Goal: Find specific page/section: Find specific page/section

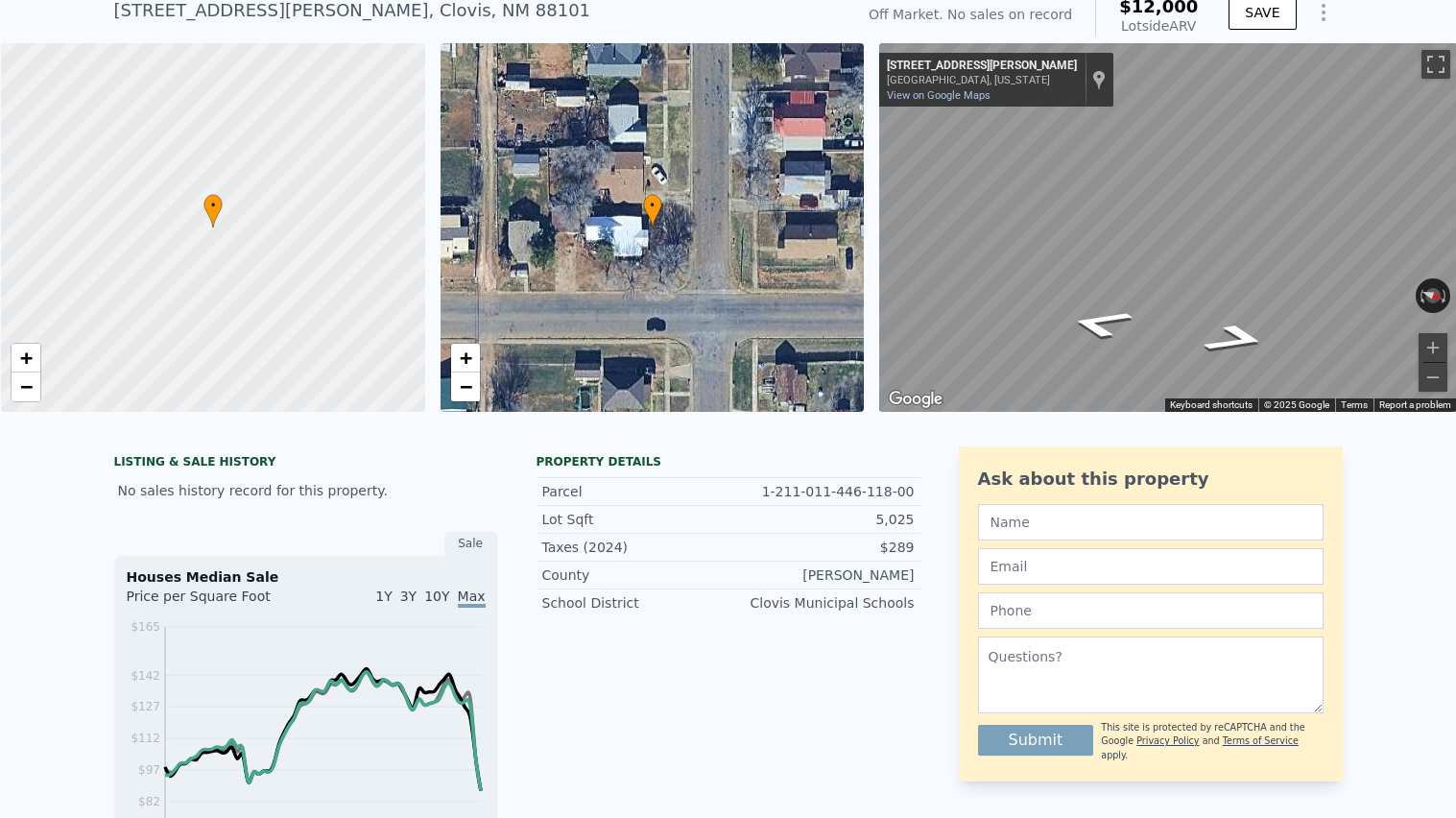
scroll to position [74, 0]
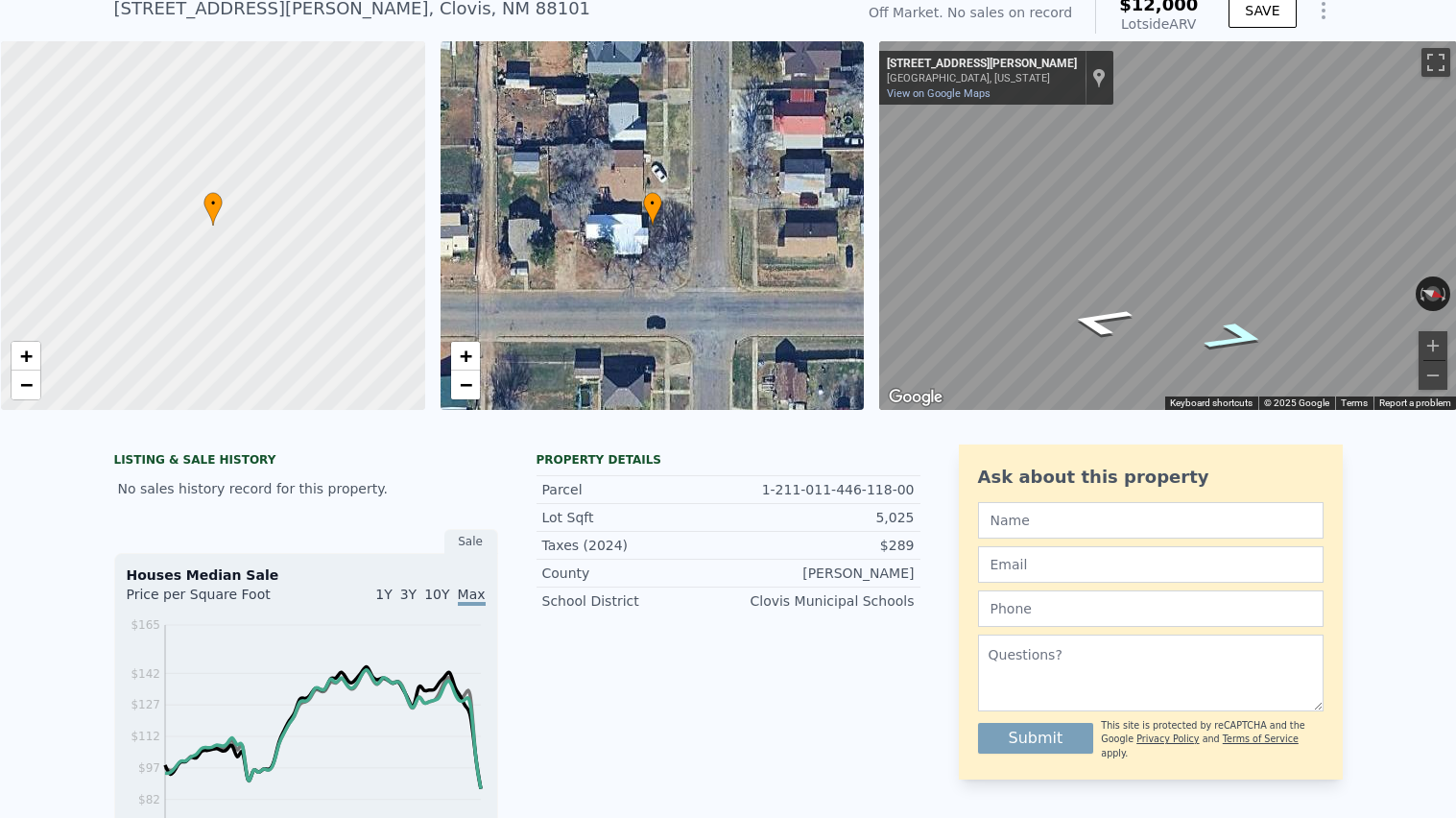
click at [1238, 335] on icon "Go North, Sheldon St" at bounding box center [1237, 336] width 120 height 43
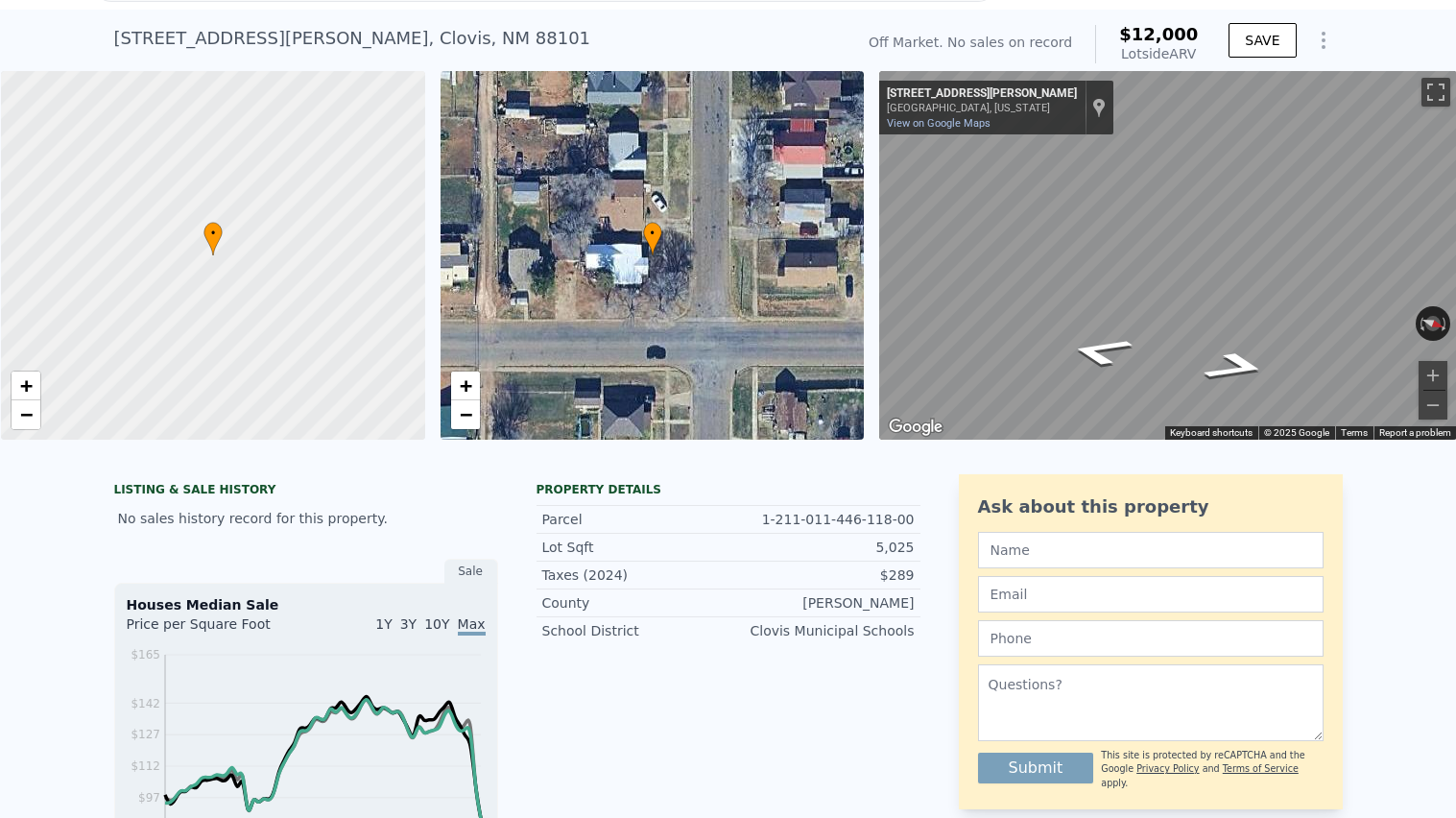
scroll to position [0, 0]
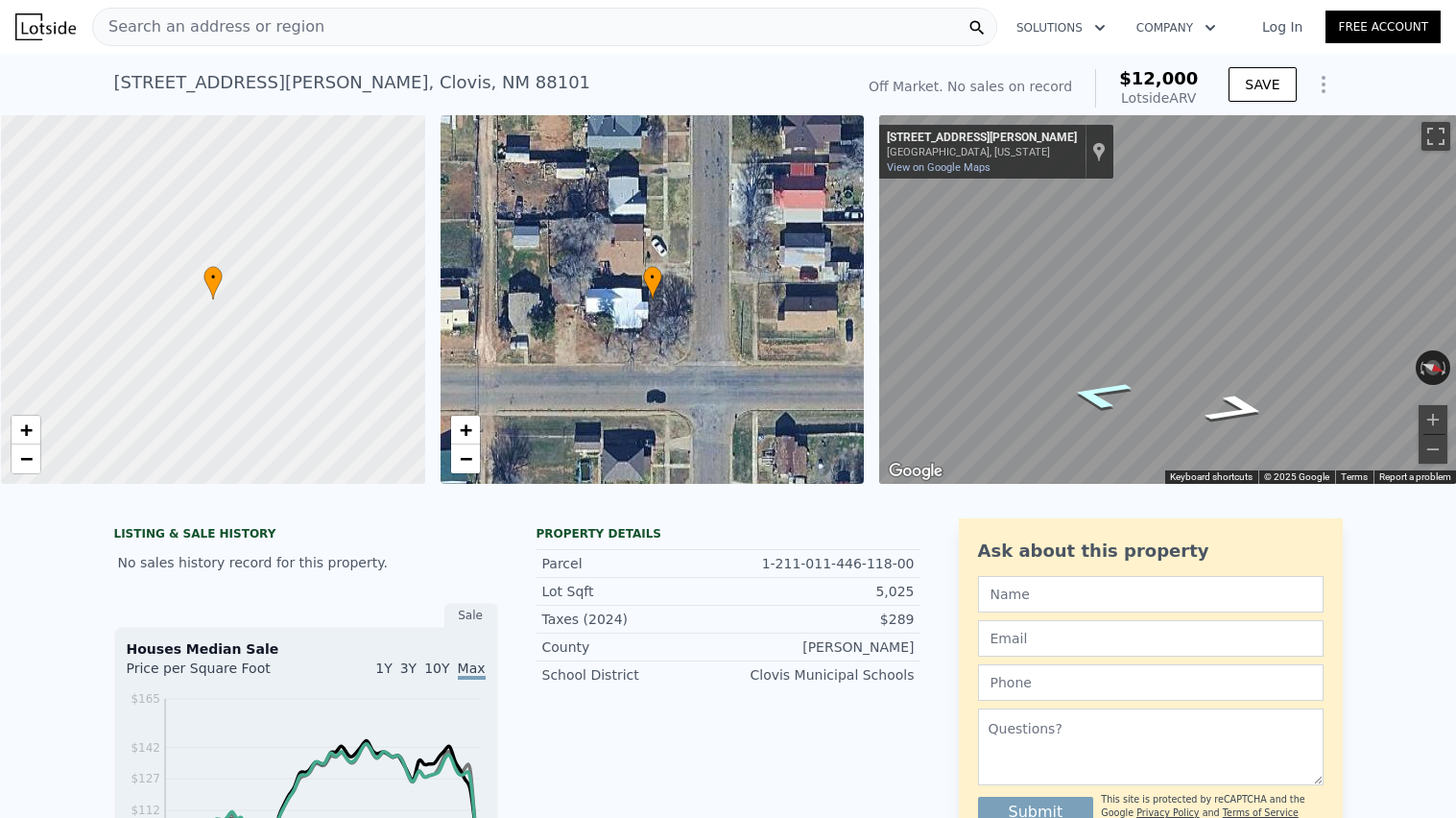
click at [1103, 405] on icon "Go South, Sheldon St" at bounding box center [1099, 394] width 118 height 43
click at [820, 325] on div "• + − • + − ← Move left → Move right ↑ Move up ↓ Move down + Zoom in - Zoom out…" at bounding box center [728, 300] width 1456 height 369
click at [1237, 381] on icon "Go East, E 10th St" at bounding box center [1237, 387] width 118 height 47
click at [1234, 380] on icon "Go East, E 10th St" at bounding box center [1236, 387] width 120 height 47
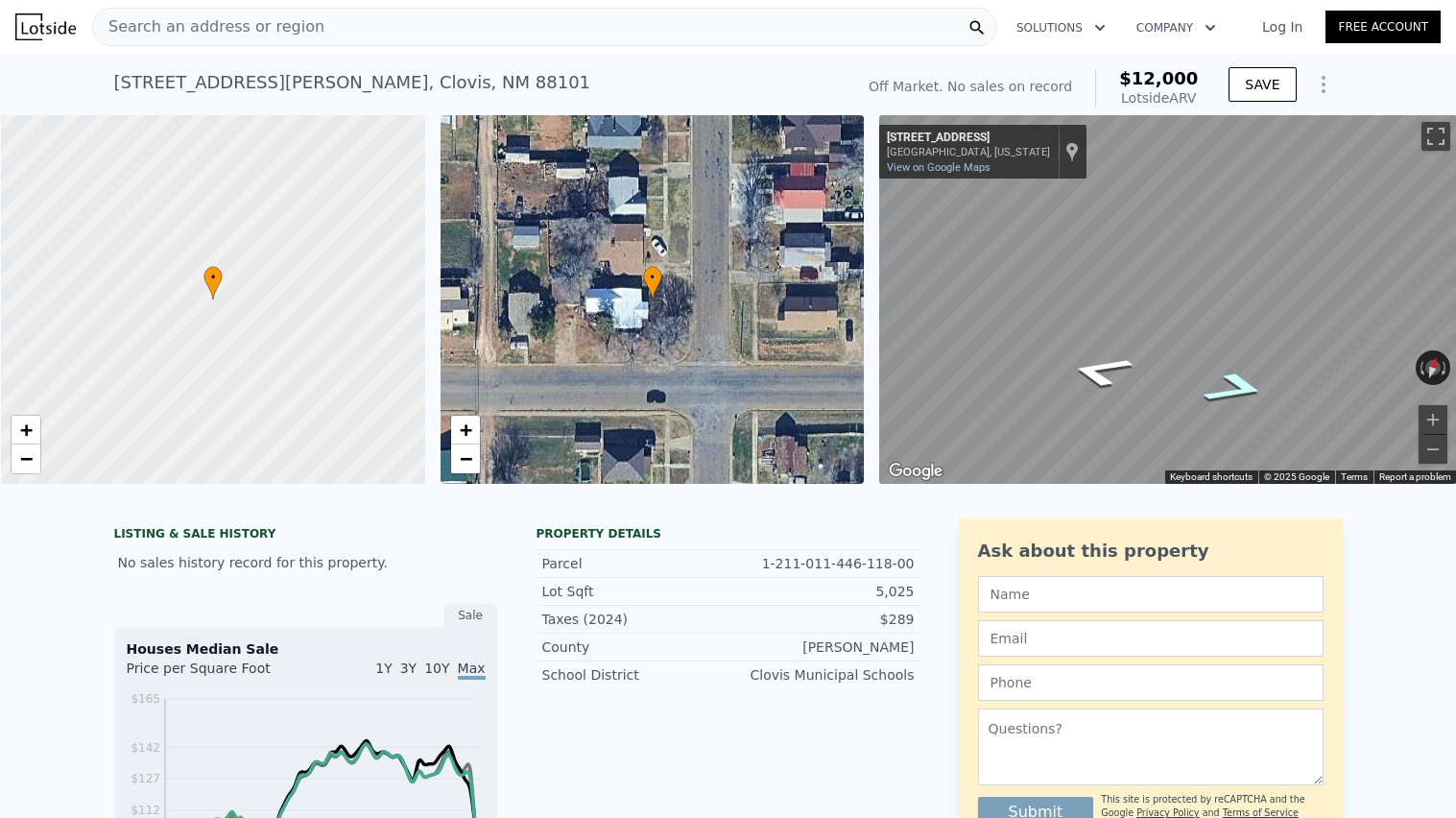
click at [1234, 380] on icon "Go East, E 10th St" at bounding box center [1236, 389] width 121 height 48
click at [1242, 390] on icon "Go East, E 10th St" at bounding box center [1236, 389] width 121 height 48
click at [1242, 390] on icon "Go East, E 10th St" at bounding box center [1236, 388] width 121 height 47
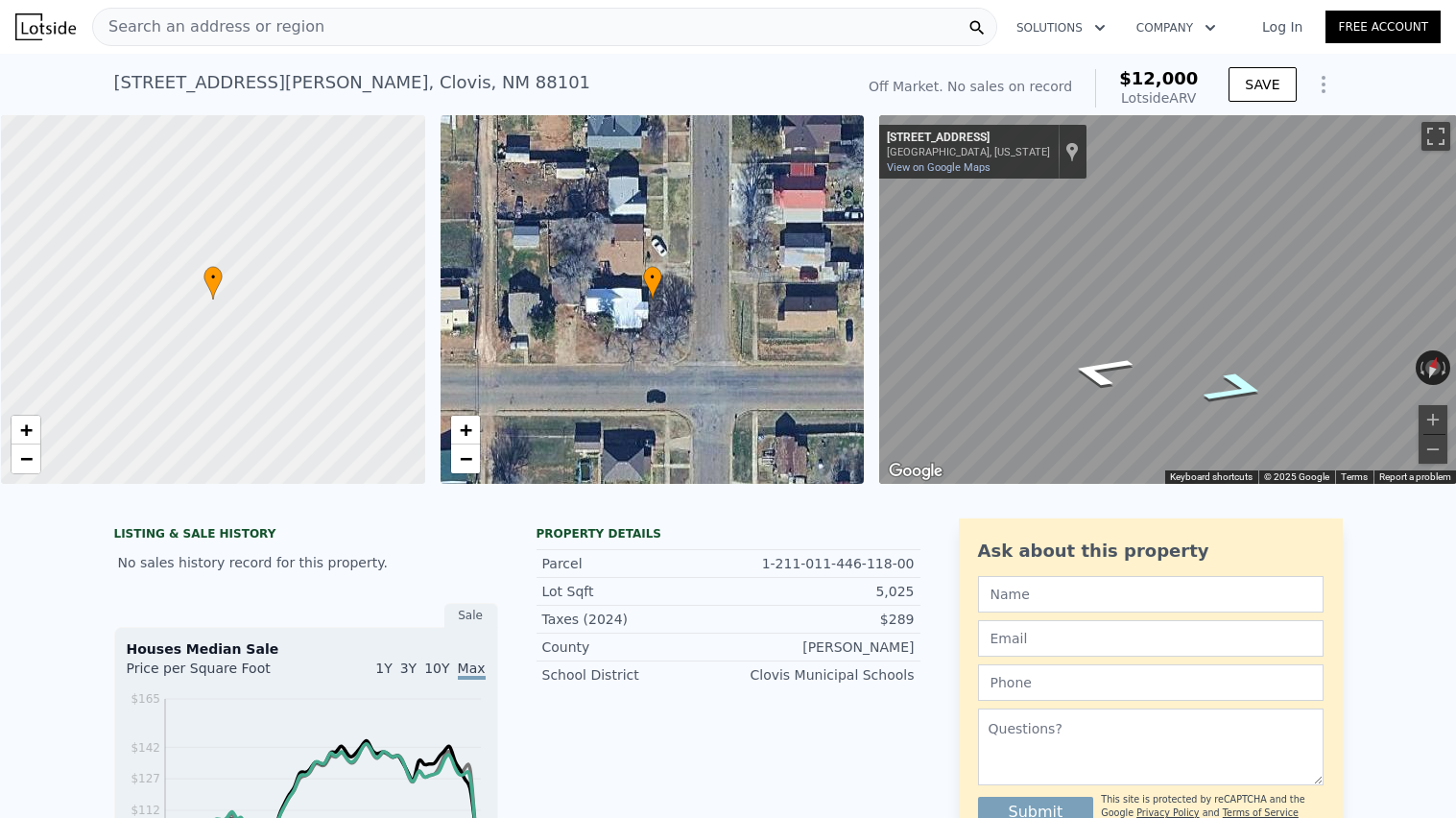
click at [1242, 390] on icon "Go East, E 10th St" at bounding box center [1236, 388] width 121 height 47
click at [1242, 390] on icon "Go East, E 10th St" at bounding box center [1236, 387] width 120 height 47
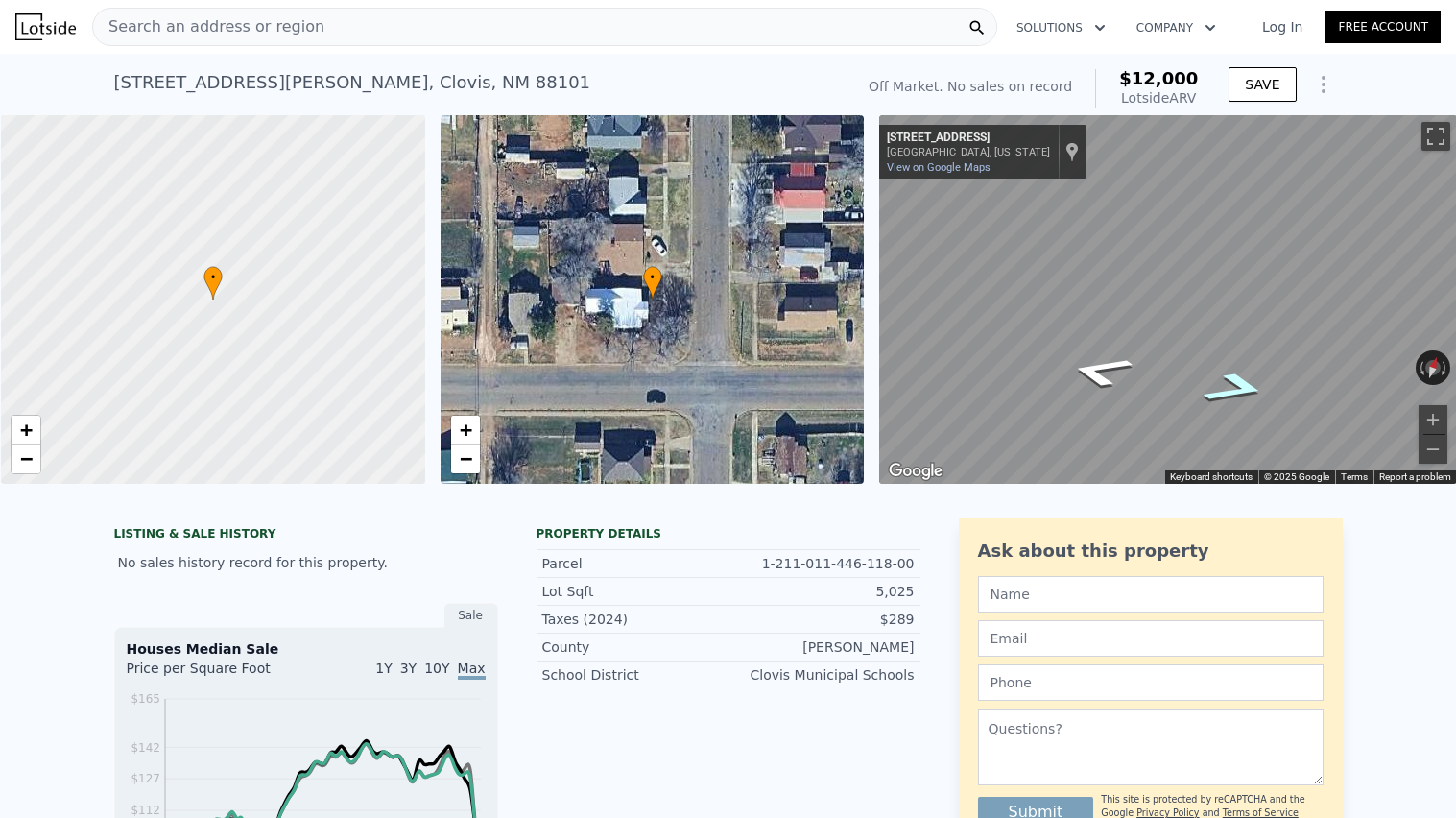
click at [1242, 390] on icon "Go East, E 10th St" at bounding box center [1236, 387] width 120 height 47
click at [1186, 344] on div "Map" at bounding box center [1168, 300] width 578 height 369
click at [1094, 415] on icon "Go South, Ross St" at bounding box center [1096, 422] width 91 height 36
click at [1093, 417] on icon "Go South, Ross St" at bounding box center [1096, 422] width 91 height 36
click at [1093, 417] on icon "Go Southeast, E 10th St" at bounding box center [1106, 434] width 134 height 42
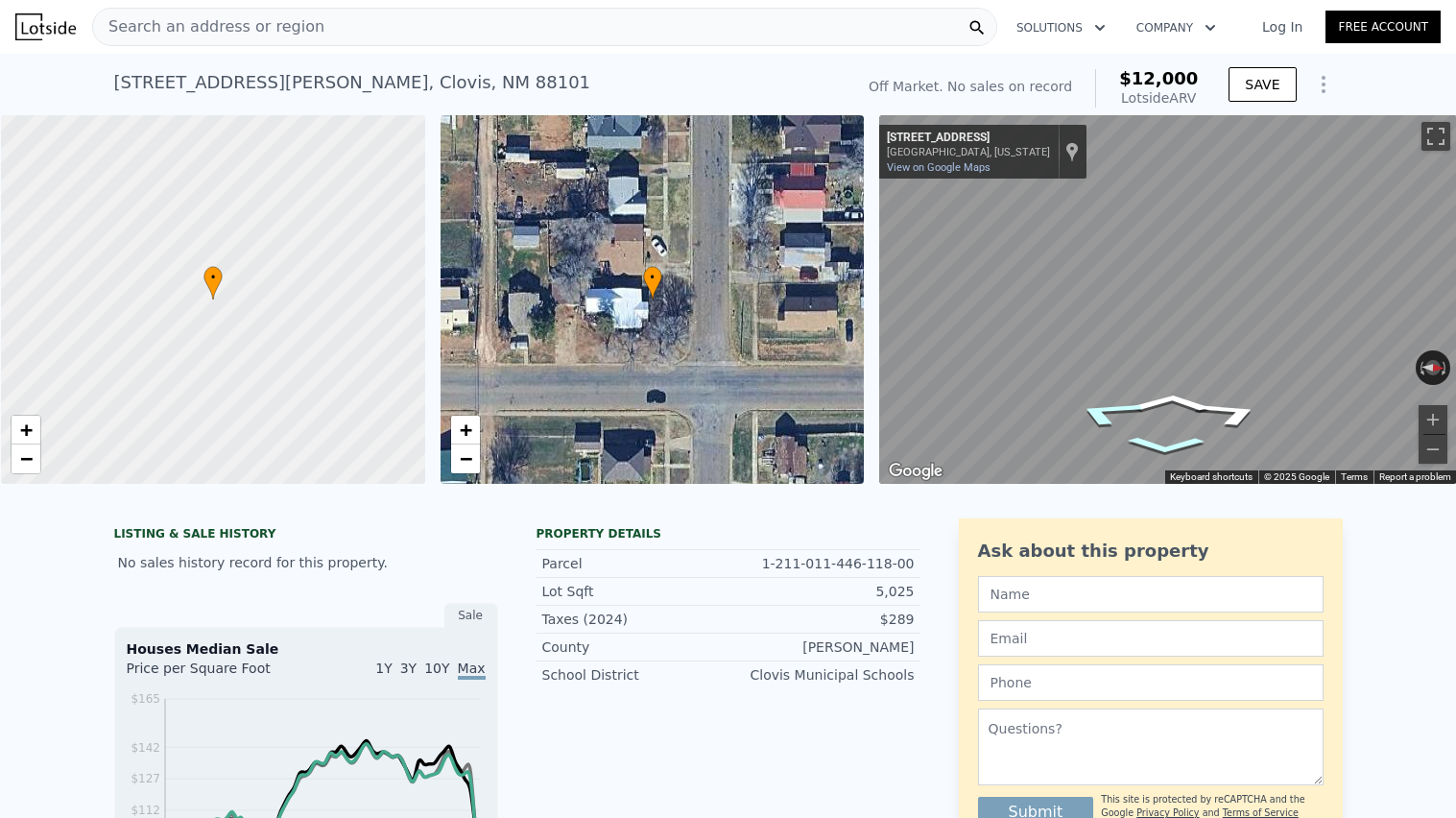
click at [1087, 424] on icon "Go Southwest, Ross St" at bounding box center [1107, 412] width 135 height 42
drag, startPoint x: 578, startPoint y: 349, endPoint x: 488, endPoint y: 348, distance: 90.0
click at [554, 350] on div "• + −" at bounding box center [653, 300] width 425 height 369
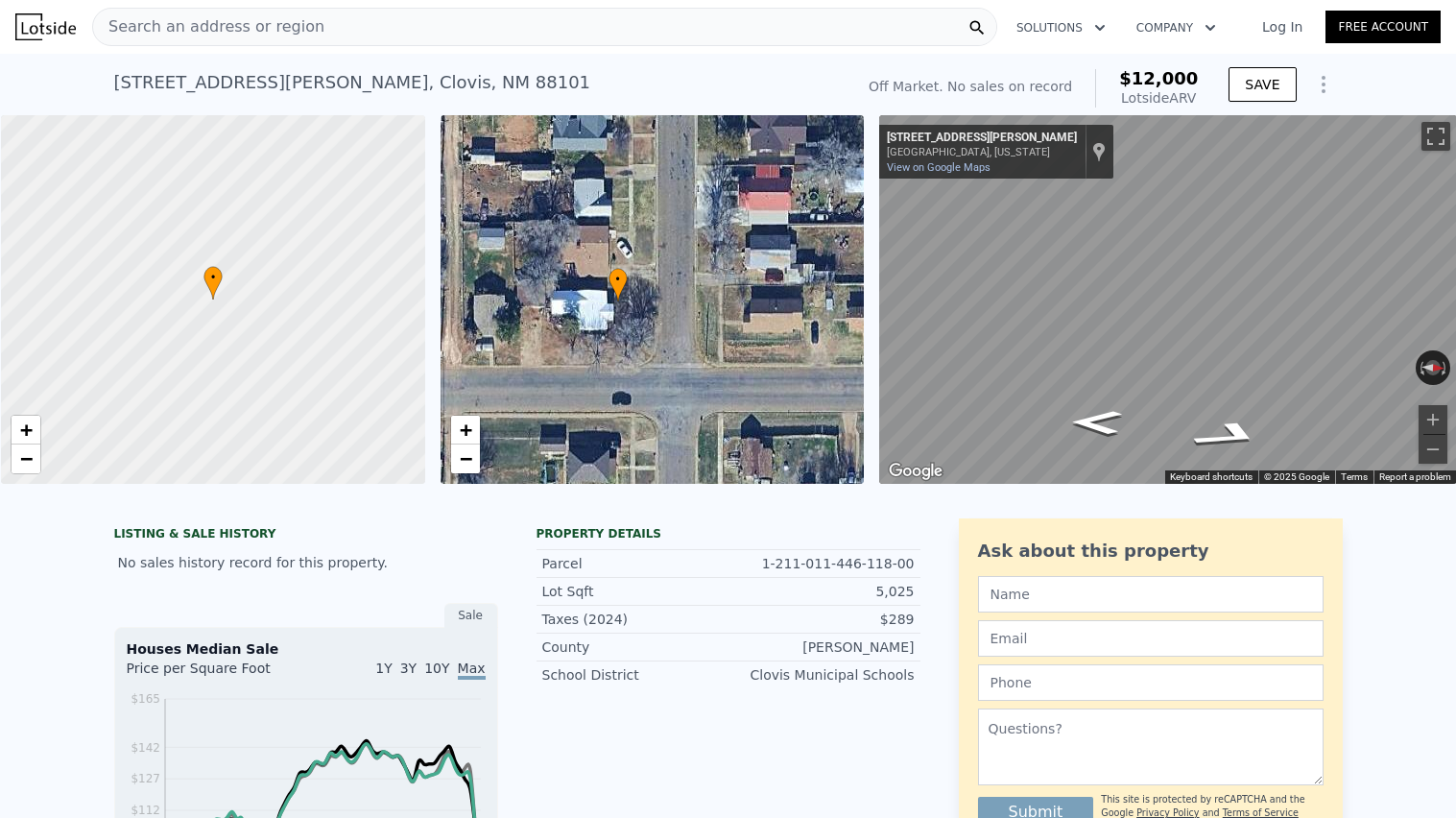
click at [588, 17] on div "Search an address or region" at bounding box center [544, 27] width 905 height 39
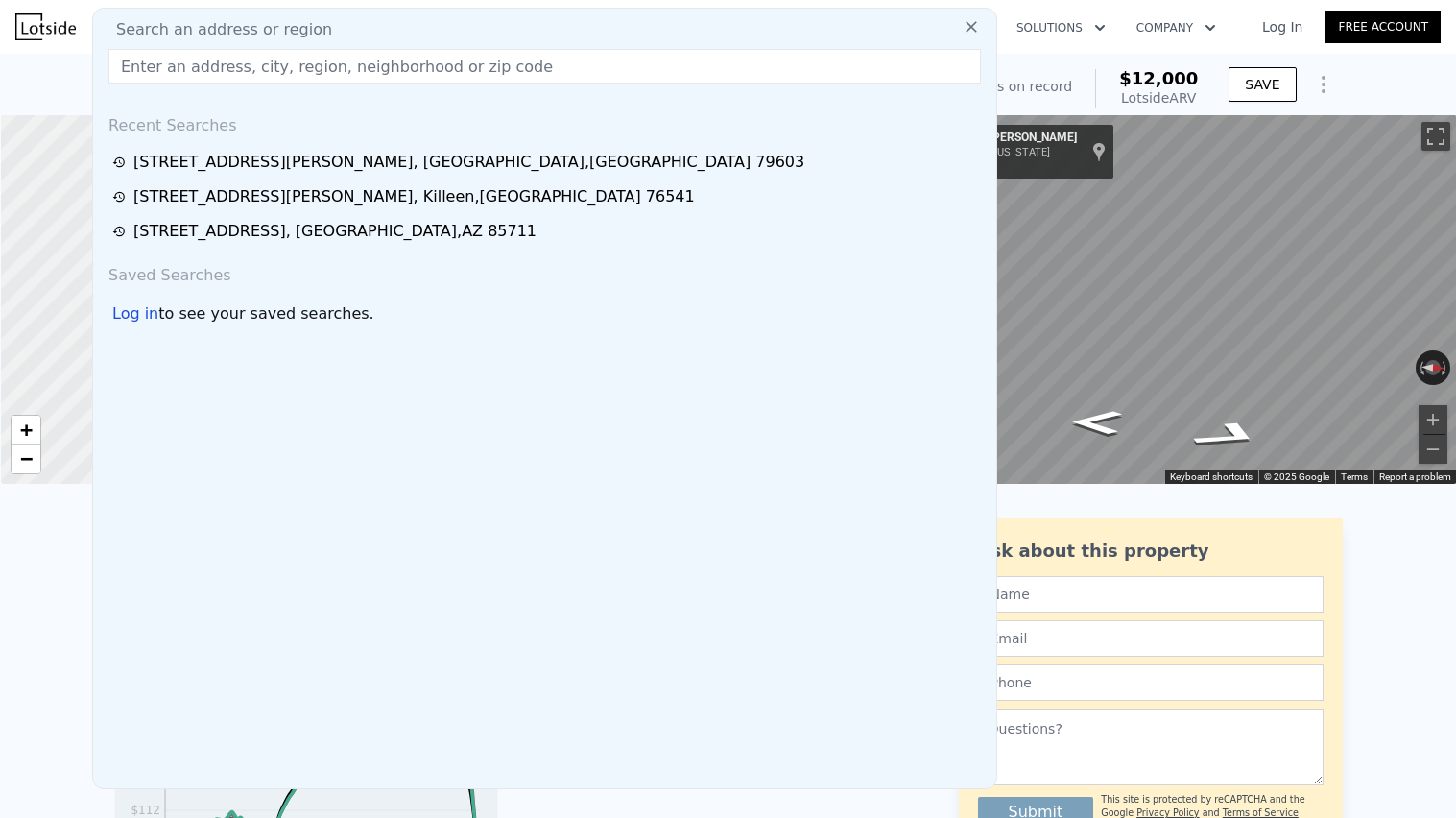
click at [559, 33] on div "Search an address or region" at bounding box center [544, 29] width 888 height 23
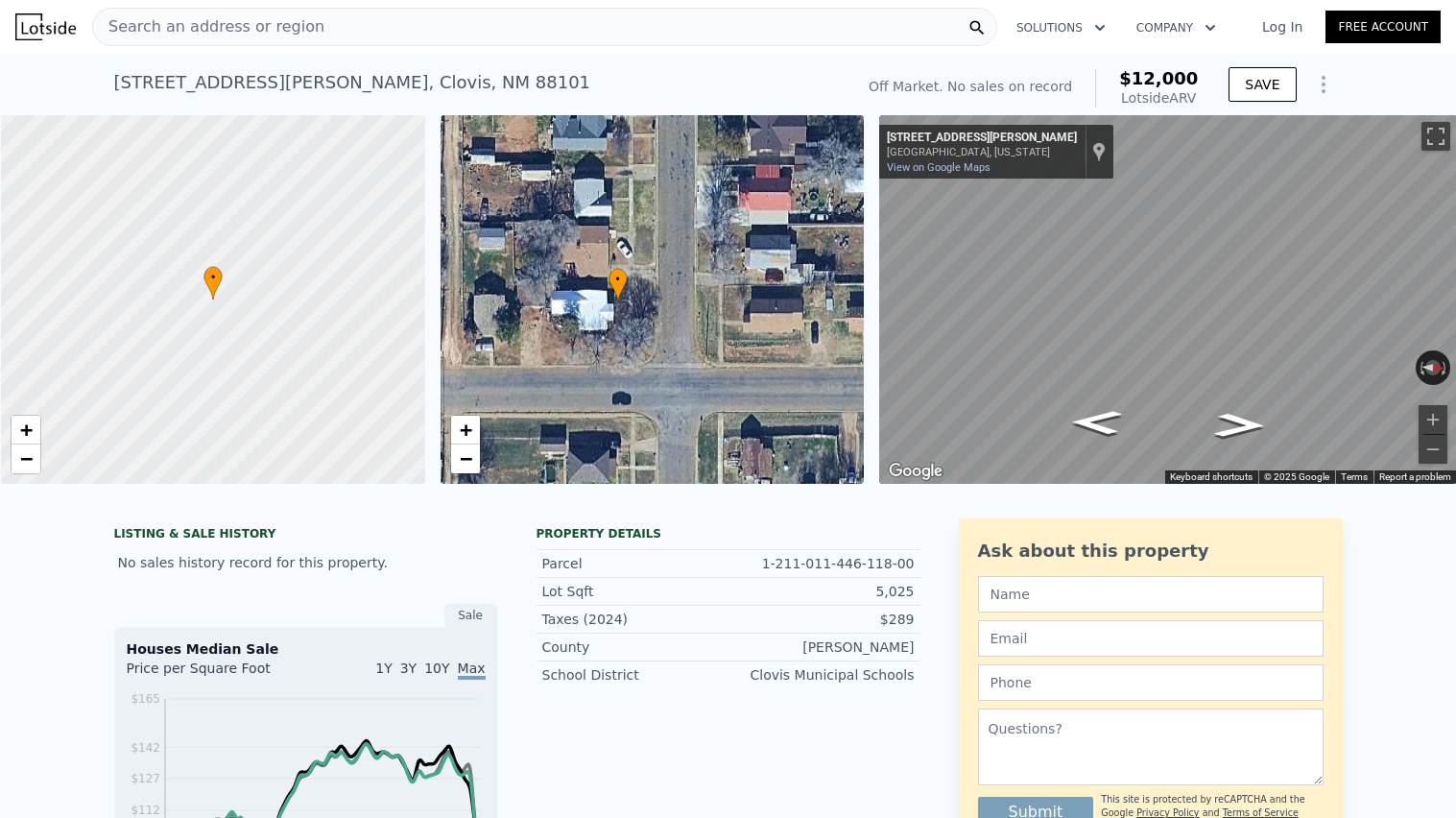
click at [379, 0] on nav "Search an address or region Solutions Company Open main menu Log In Free Account" at bounding box center [728, 27] width 1456 height 54
click at [387, 0] on nav "Search an address or region Solutions Company Open main menu Log In Free Account" at bounding box center [728, 27] width 1456 height 54
click at [596, 0] on nav "Search an address or region Solutions Company Open main menu Log In Free Account" at bounding box center [728, 27] width 1456 height 54
click at [600, 0] on nav "Search an address or region Solutions Company Open main menu Log In Free Account" at bounding box center [728, 27] width 1456 height 54
click at [393, 82] on div "[STREET_ADDRESS][PERSON_NAME] No sales on record (~ARV $12k )" at bounding box center [480, 89] width 731 height 54
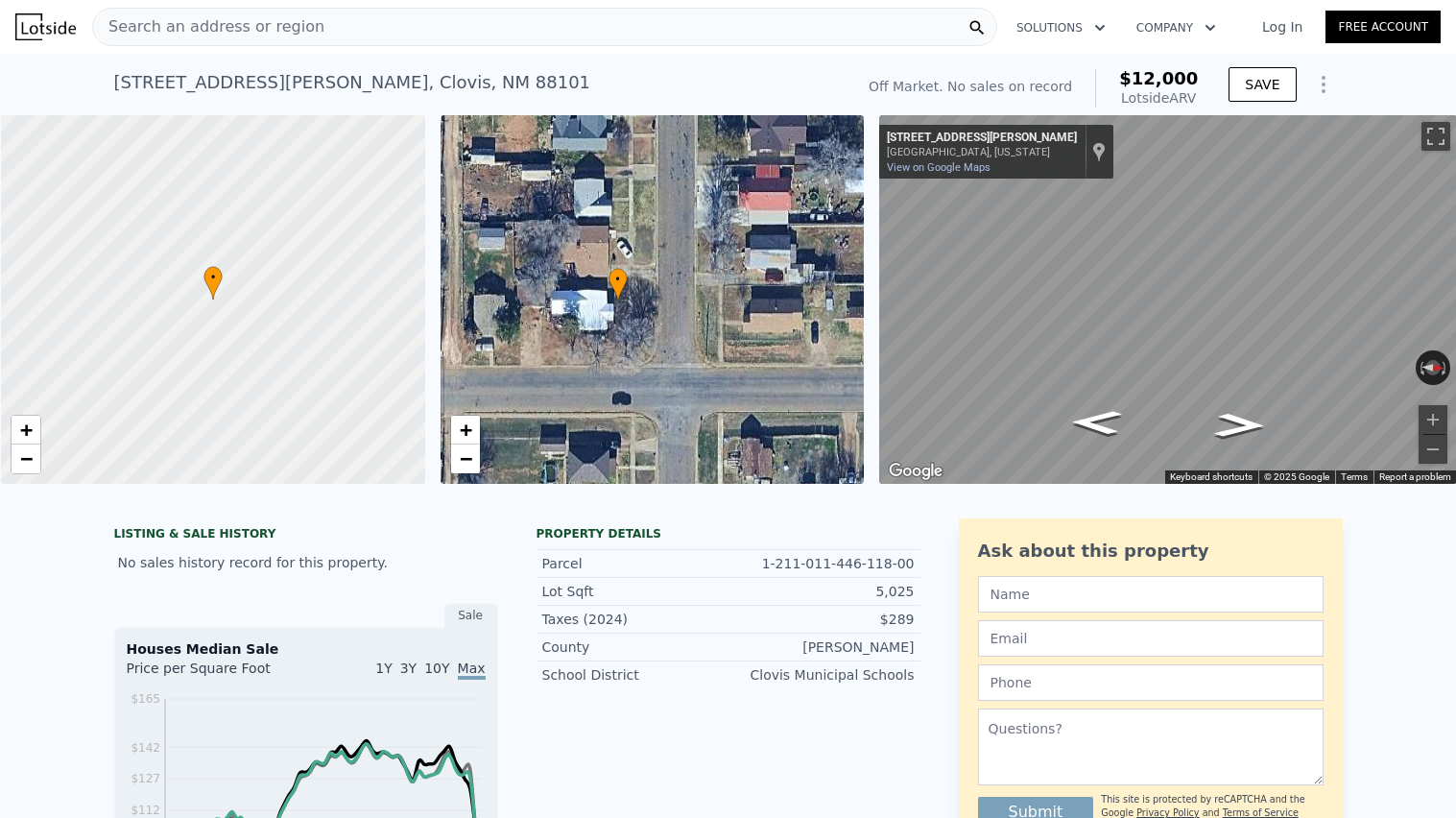
click at [341, 23] on div "Search an address or region" at bounding box center [544, 27] width 905 height 39
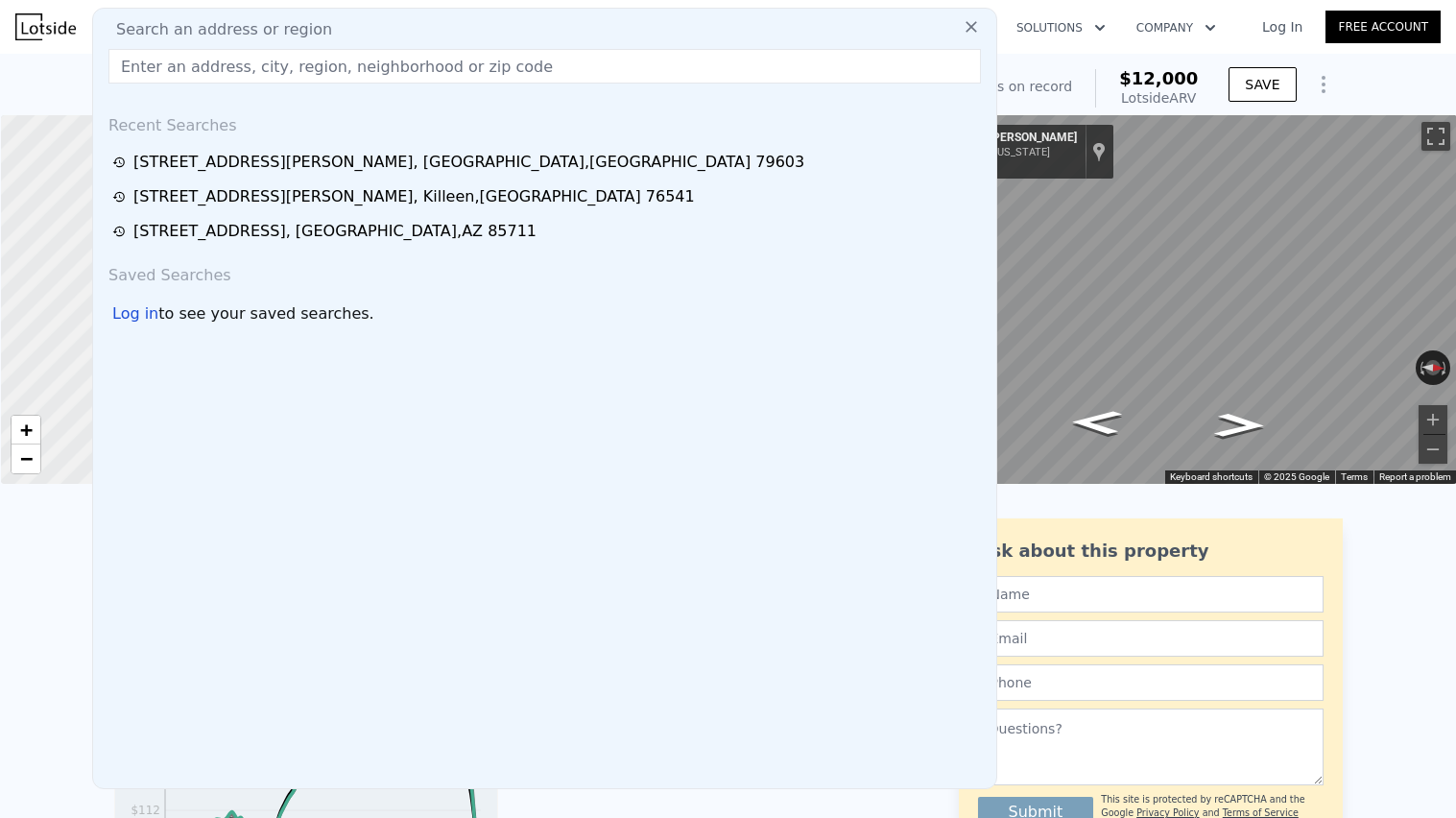
click at [172, 65] on input "text" at bounding box center [544, 66] width 872 height 35
click at [195, 64] on input "text" at bounding box center [544, 66] width 872 height 35
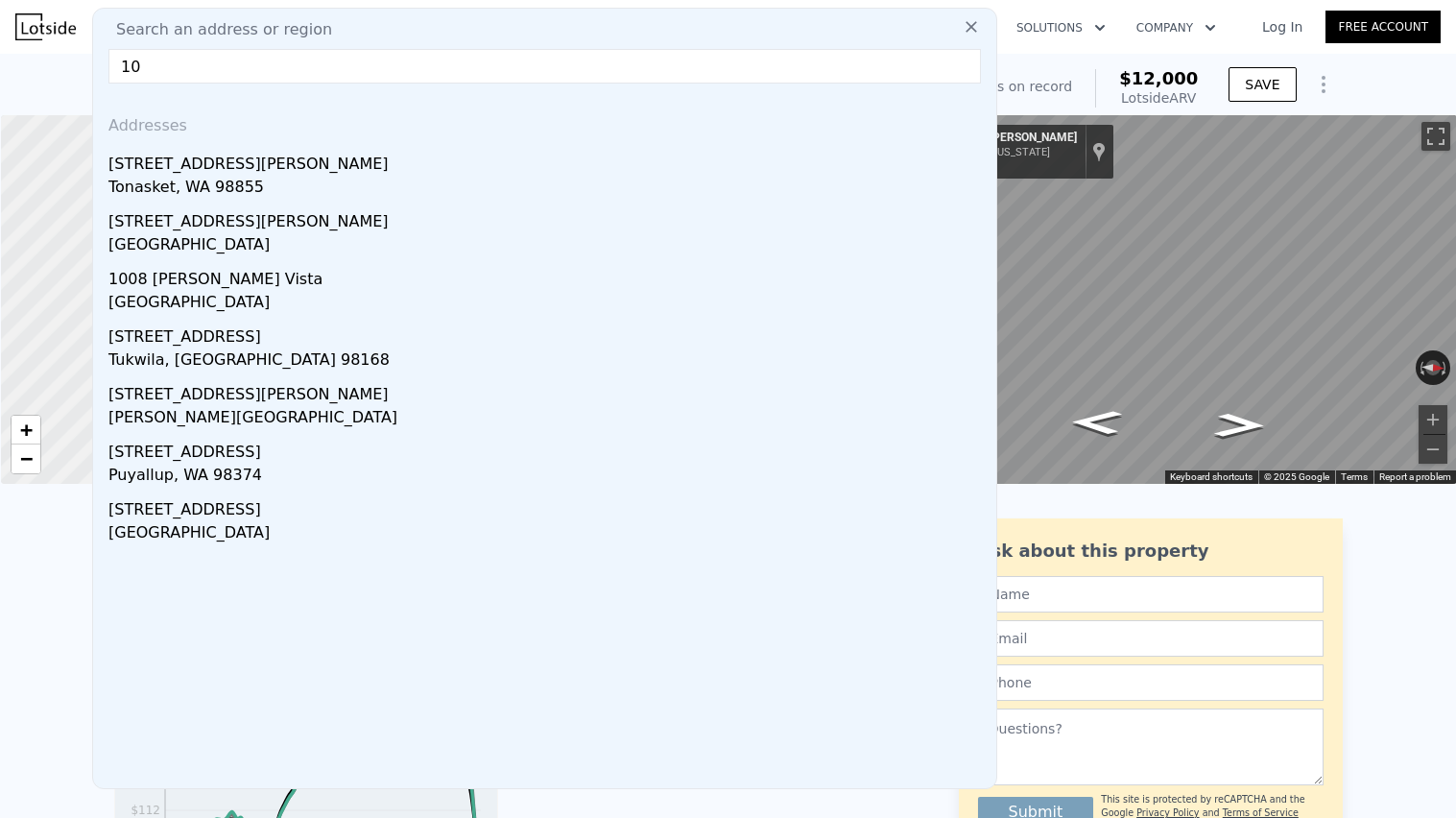
type input "1"
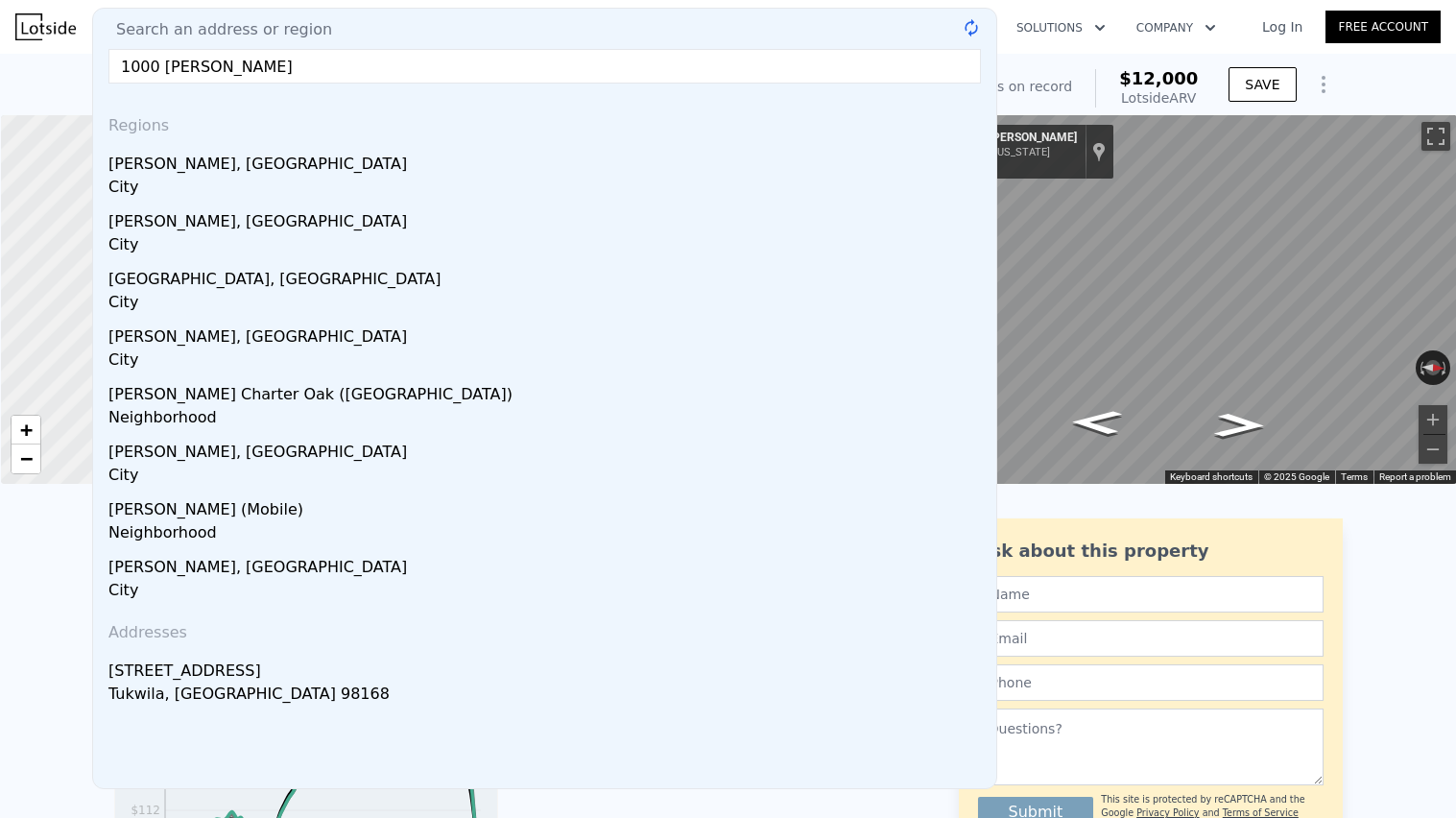
type input "1000 [PERSON_NAME]"
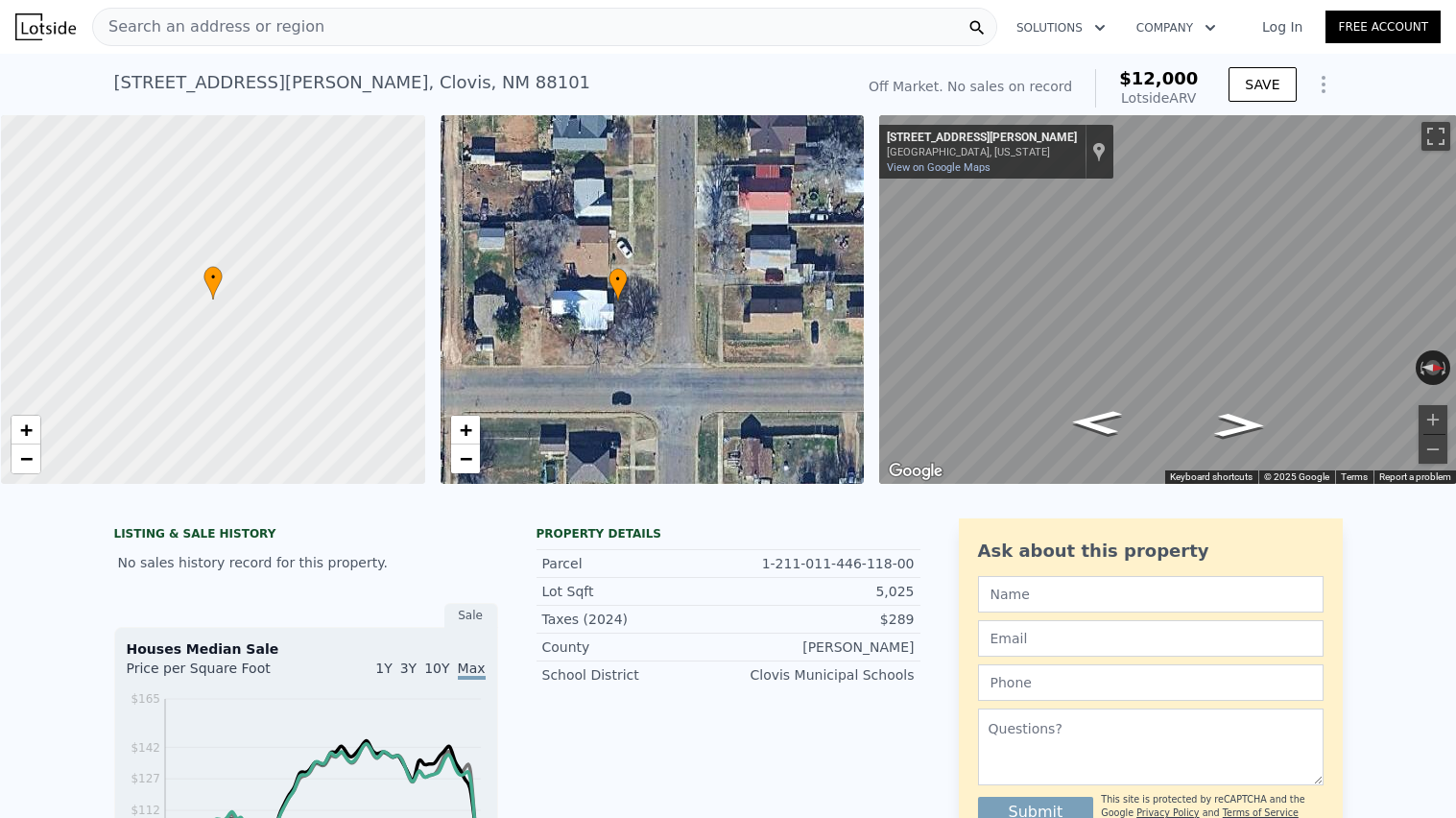
click at [557, 0] on nav "Search an address or region Solutions Company Open main menu Log In Free Account" at bounding box center [728, 27] width 1456 height 54
click at [430, 22] on div "Search an address or region" at bounding box center [544, 27] width 905 height 39
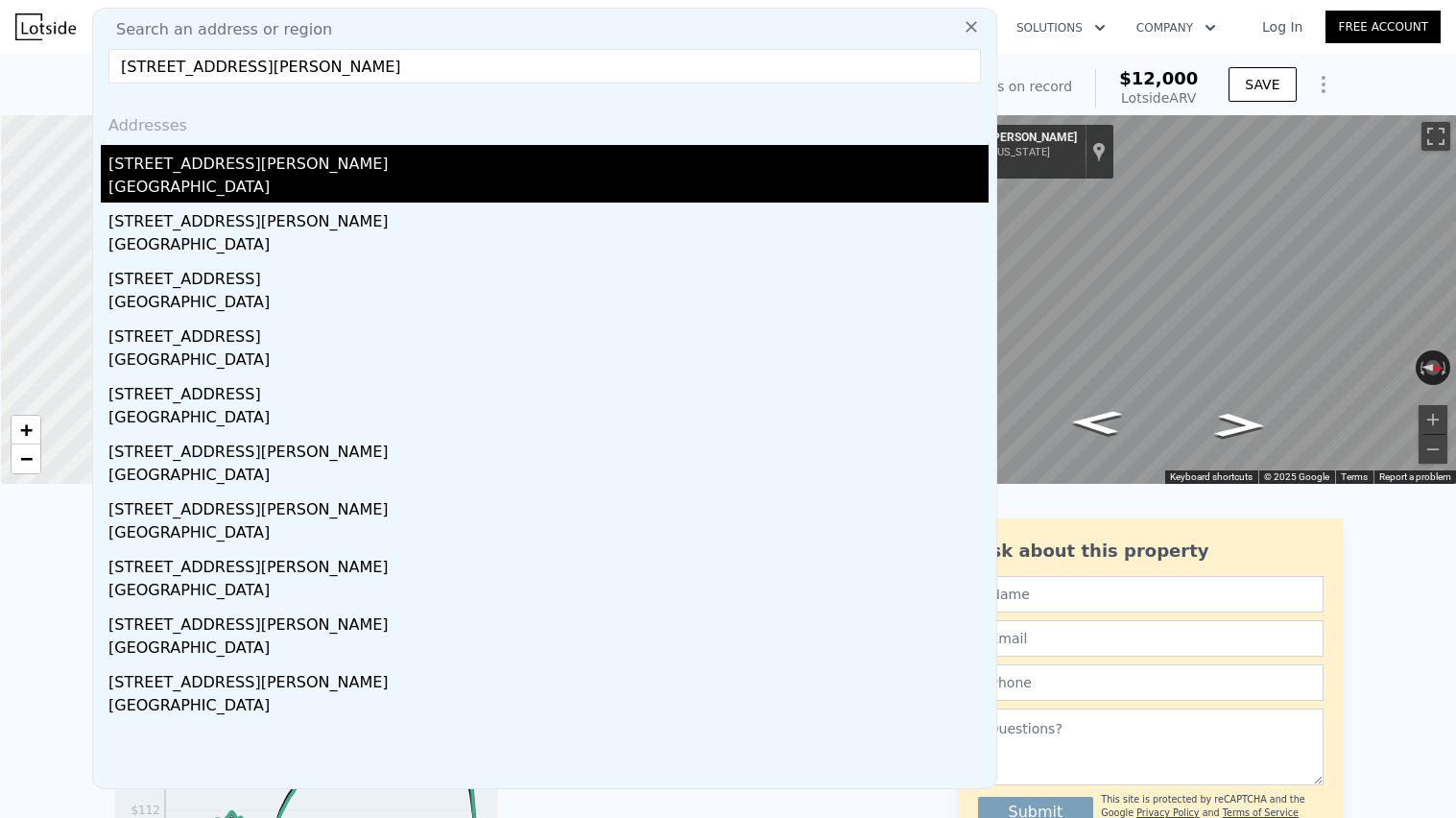
type input "[STREET_ADDRESS][PERSON_NAME]"
click at [253, 180] on div "[GEOGRAPHIC_DATA]" at bounding box center [548, 188] width 880 height 27
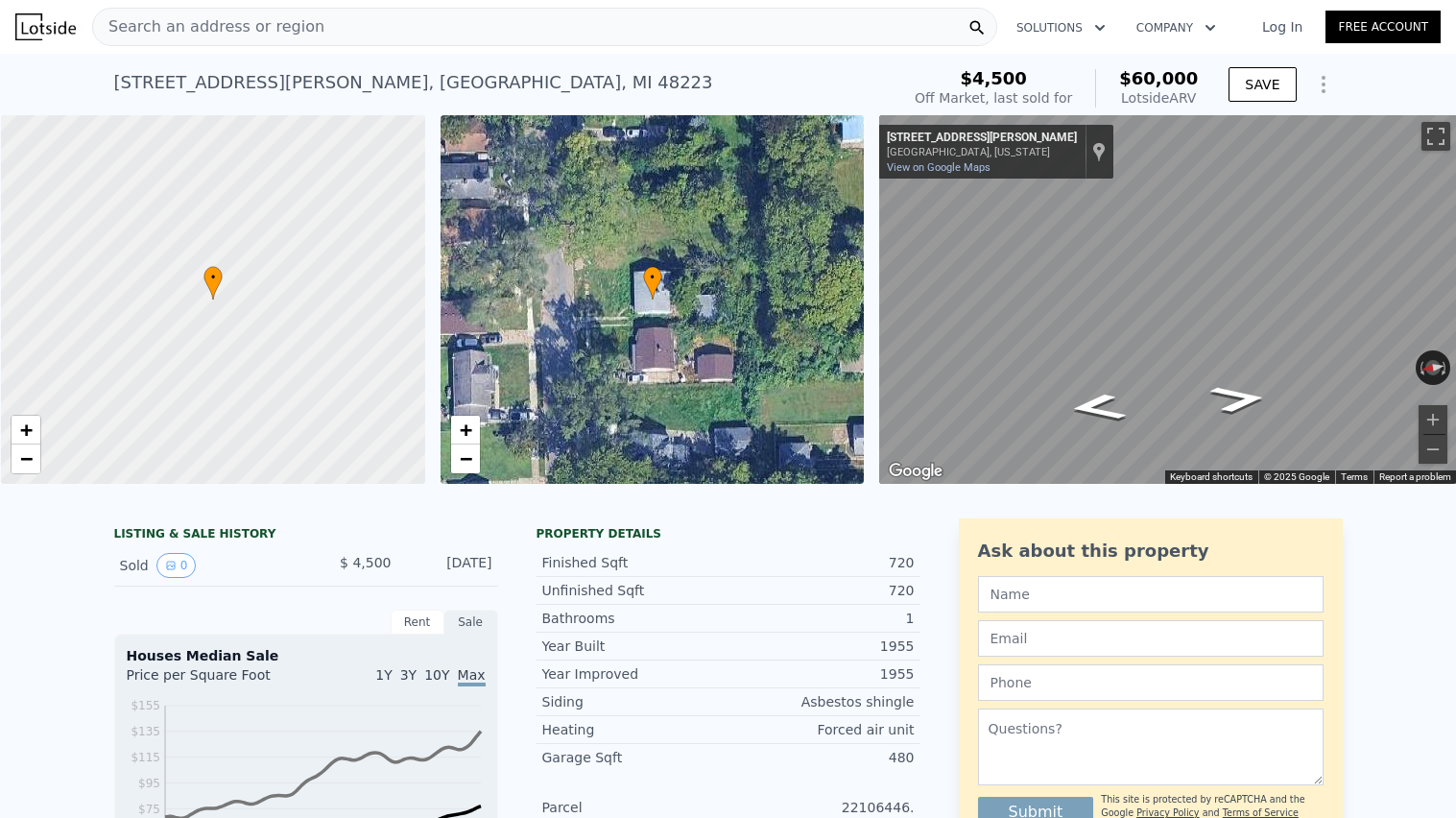
click at [532, 0] on nav "Search an address or region Solutions Company Open main menu Log In Free Account" at bounding box center [728, 27] width 1456 height 54
